Goal: Task Accomplishment & Management: Use online tool/utility

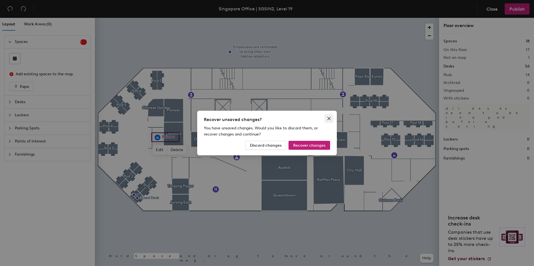
click at [330, 114] on button "Close" at bounding box center [328, 118] width 9 height 9
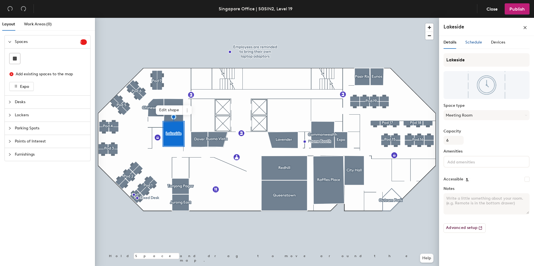
click at [471, 44] on span "Schedule" at bounding box center [473, 42] width 17 height 5
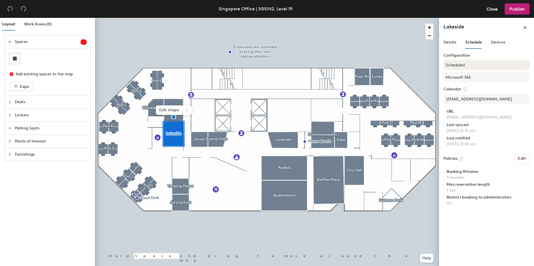
click at [483, 64] on button "Scheduled" at bounding box center [486, 65] width 86 height 10
click at [494, 45] on div "Devices" at bounding box center [498, 42] width 14 height 6
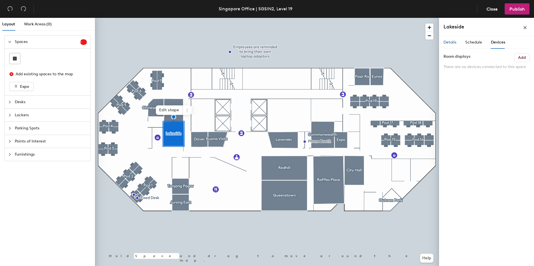
click at [453, 40] on div "Details" at bounding box center [449, 42] width 13 height 6
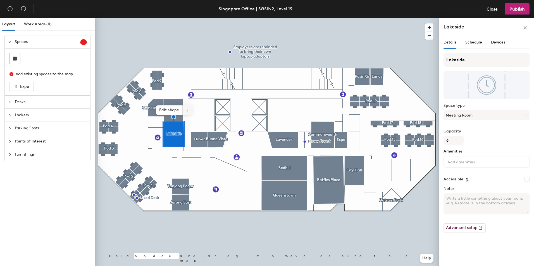
click at [186, 108] on icon at bounding box center [187, 110] width 4 height 4
click at [12, 102] on div at bounding box center [11, 102] width 7 height 6
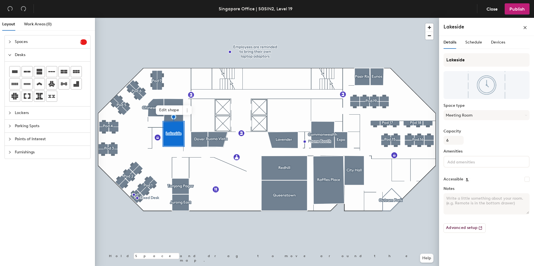
click at [11, 113] on icon "collapsed" at bounding box center [9, 112] width 3 height 3
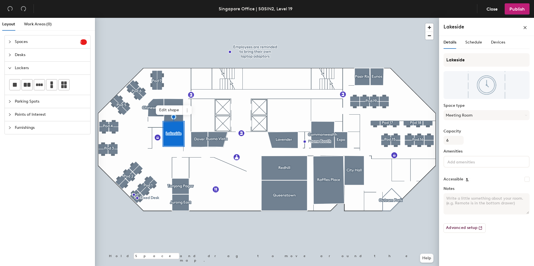
click at [8, 104] on div at bounding box center [11, 102] width 7 height 6
click at [9, 110] on div "Points of Interest" at bounding box center [47, 114] width 85 height 13
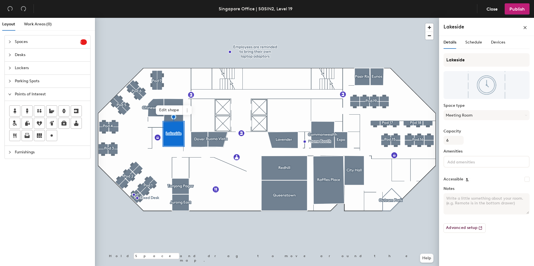
click at [10, 44] on div at bounding box center [11, 42] width 7 height 6
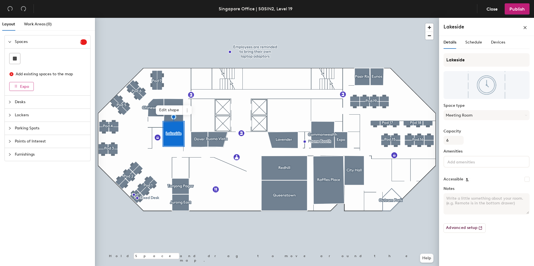
click at [16, 88] on icon "button" at bounding box center [16, 86] width 4 height 4
click at [15, 87] on icon "button" at bounding box center [16, 86] width 4 height 4
click at [25, 87] on span "Expo" at bounding box center [24, 86] width 9 height 5
click at [186, 109] on icon at bounding box center [187, 110] width 4 height 4
click at [481, 41] on span "Schedule" at bounding box center [473, 42] width 17 height 5
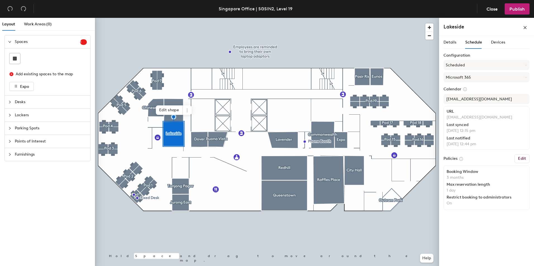
click at [490, 42] on div "Details Schedule Devices" at bounding box center [474, 42] width 62 height 13
click at [495, 44] on span "Devices" at bounding box center [498, 42] width 14 height 5
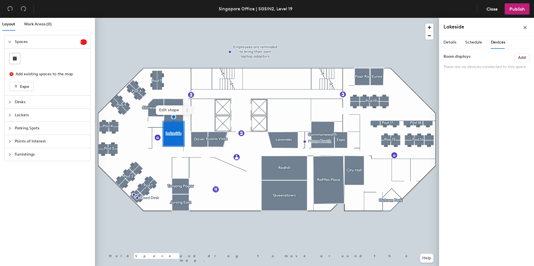
click at [185, 107] on span at bounding box center [187, 110] width 9 height 9
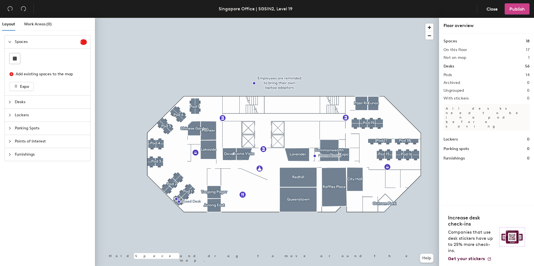
click at [516, 9] on span "Publish" at bounding box center [516, 8] width 15 height 5
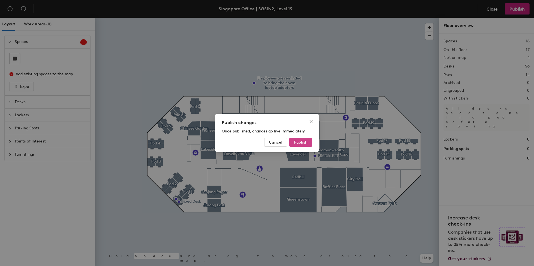
click at [307, 146] on button "Publish" at bounding box center [300, 142] width 23 height 9
